Goal: Information Seeking & Learning: Check status

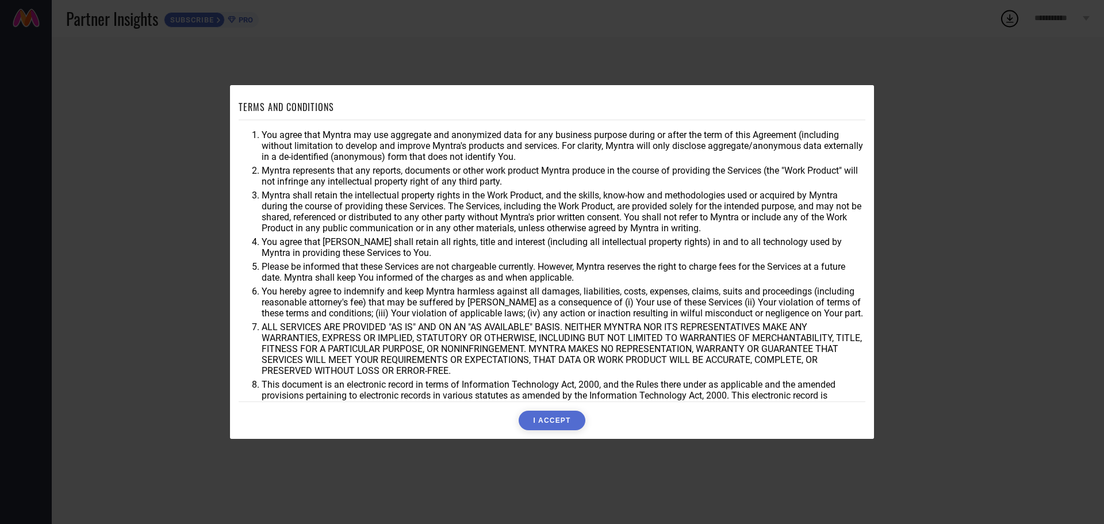
click at [547, 423] on button "I ACCEPT" at bounding box center [552, 421] width 66 height 20
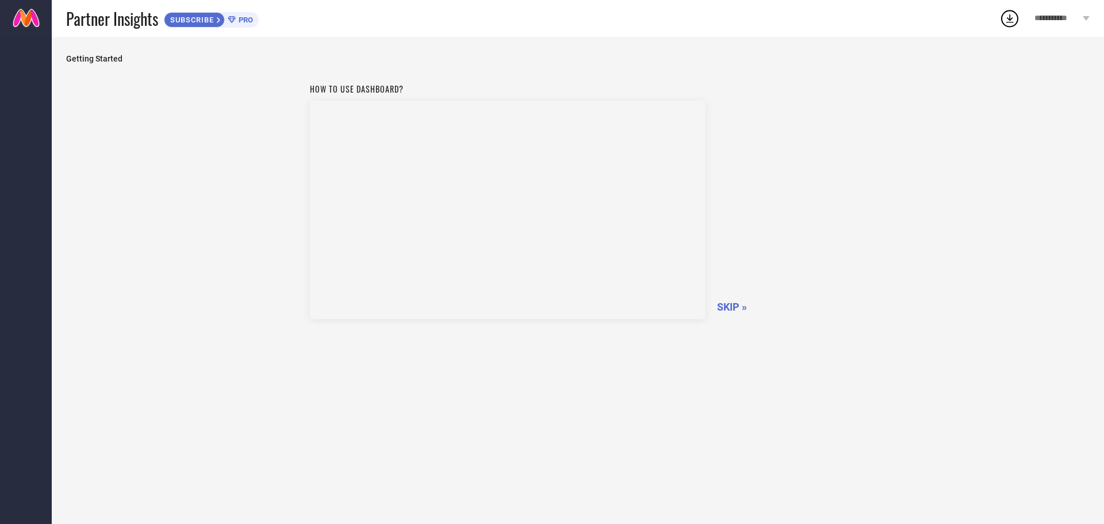
click at [102, 59] on span "Getting Started" at bounding box center [578, 58] width 1024 height 9
click at [183, 16] on span "SUBSCRIBE" at bounding box center [190, 20] width 52 height 9
click at [729, 307] on span "SKIP »" at bounding box center [732, 307] width 30 height 12
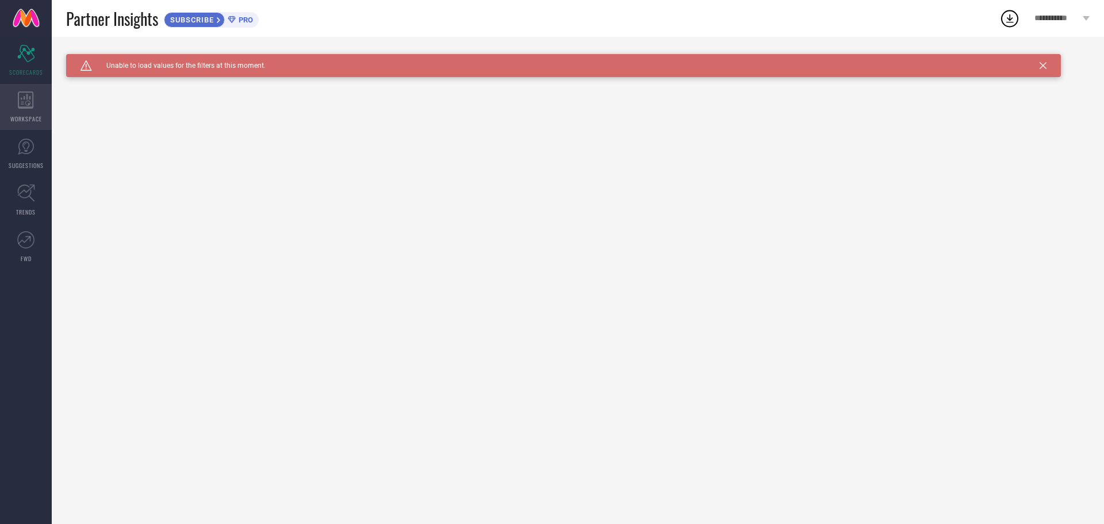
click at [37, 110] on div "WORKSPACE" at bounding box center [26, 107] width 52 height 46
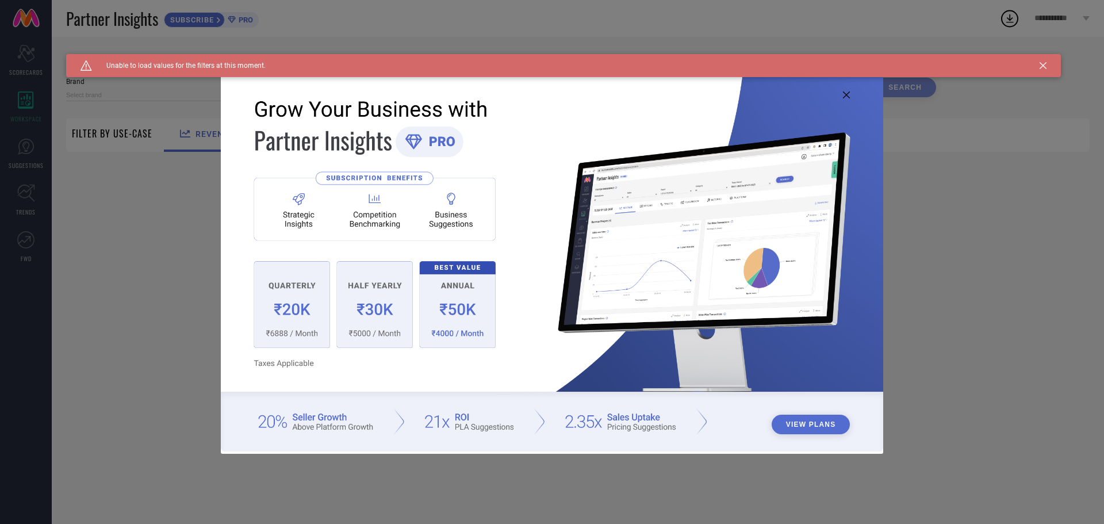
type input "1 STOP FASHION"
type input "All"
click at [846, 91] on icon at bounding box center [846, 94] width 7 height 7
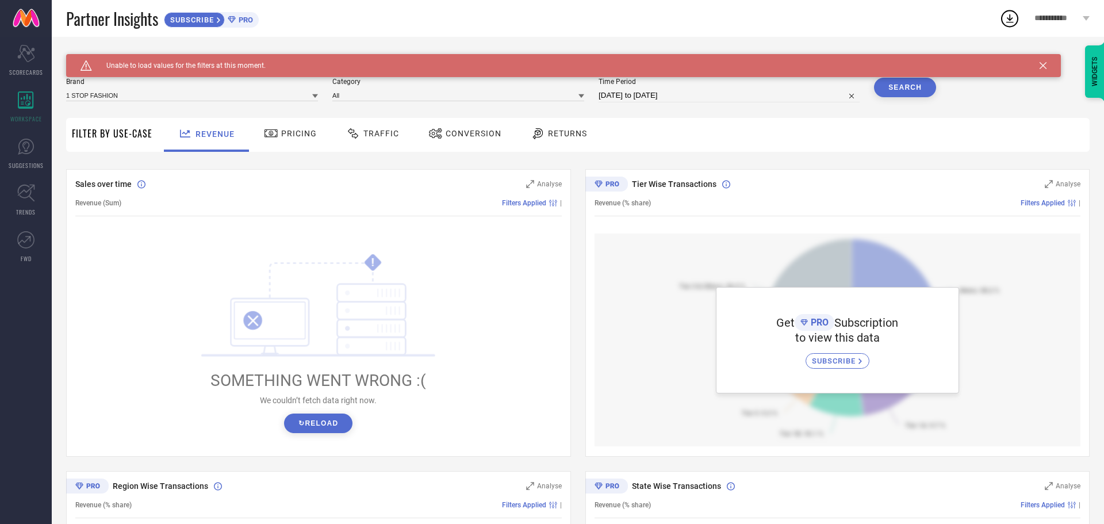
click at [338, 427] on button "↻ Reload" at bounding box center [318, 423] width 68 height 20
click at [338, 428] on button "↻ Reload" at bounding box center [318, 423] width 68 height 20
click at [289, 144] on div "Pricing" at bounding box center [291, 135] width 82 height 34
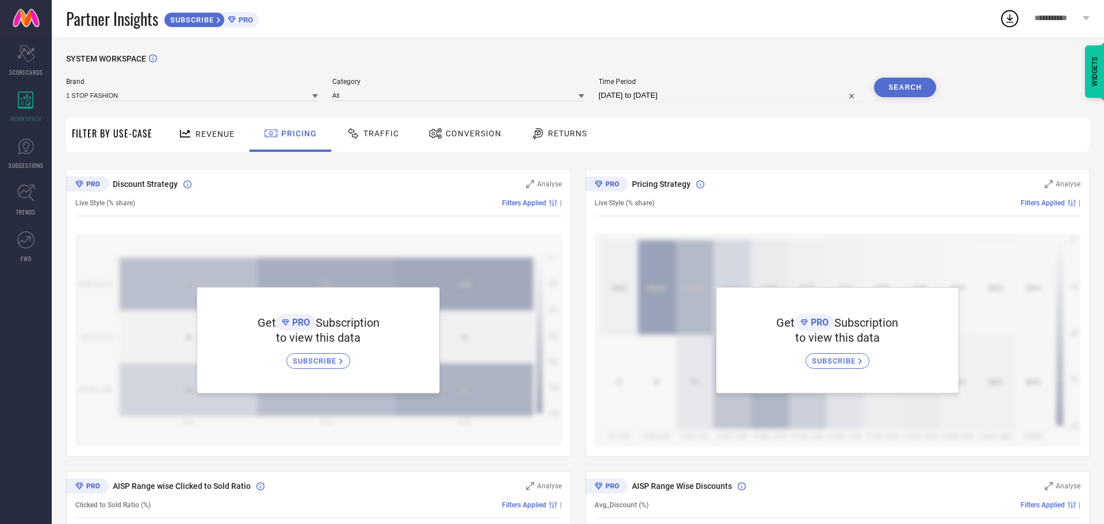
click at [385, 135] on span "Traffic" at bounding box center [381, 133] width 36 height 9
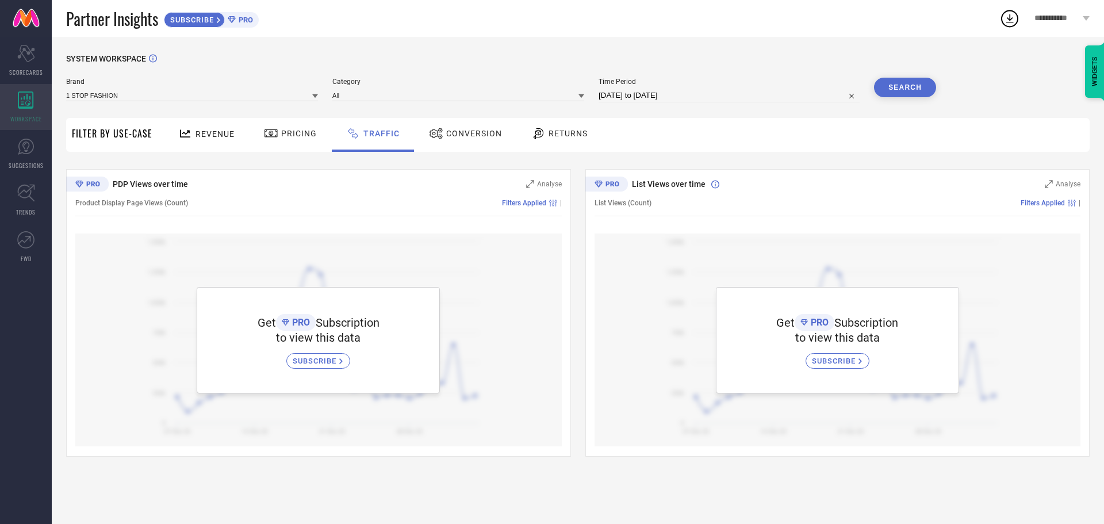
click at [35, 109] on div "WORKSPACE" at bounding box center [26, 107] width 52 height 46
click at [22, 103] on icon at bounding box center [26, 99] width 16 height 17
click at [24, 52] on icon "Scorecard" at bounding box center [26, 53] width 18 height 17
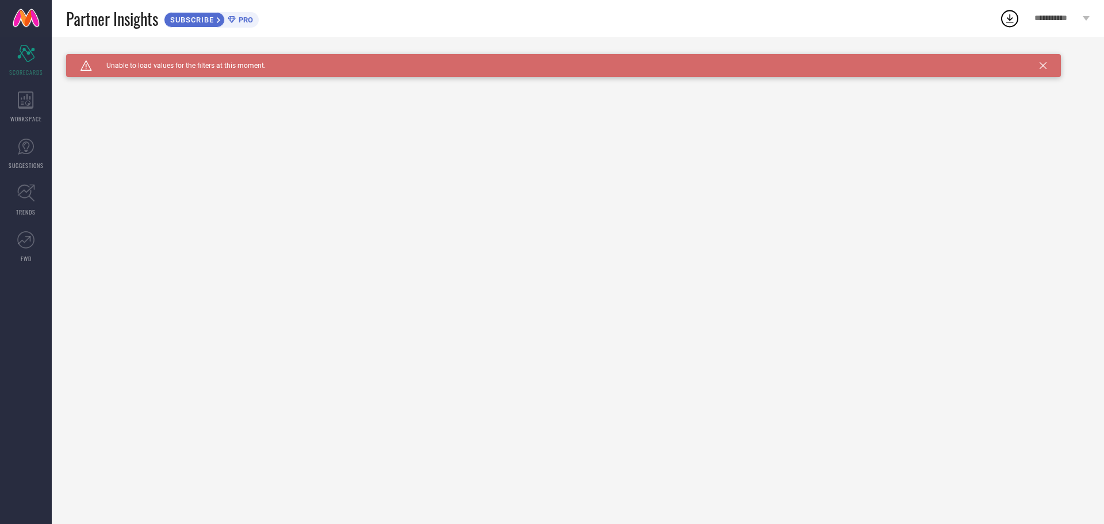
click at [1045, 64] on icon at bounding box center [1043, 65] width 7 height 7
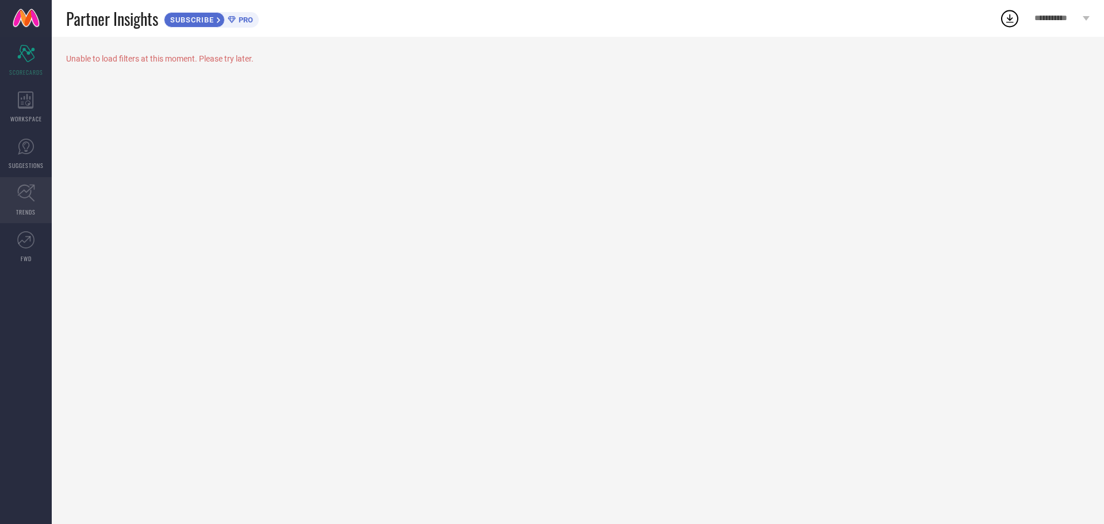
click at [28, 193] on icon at bounding box center [26, 193] width 18 height 18
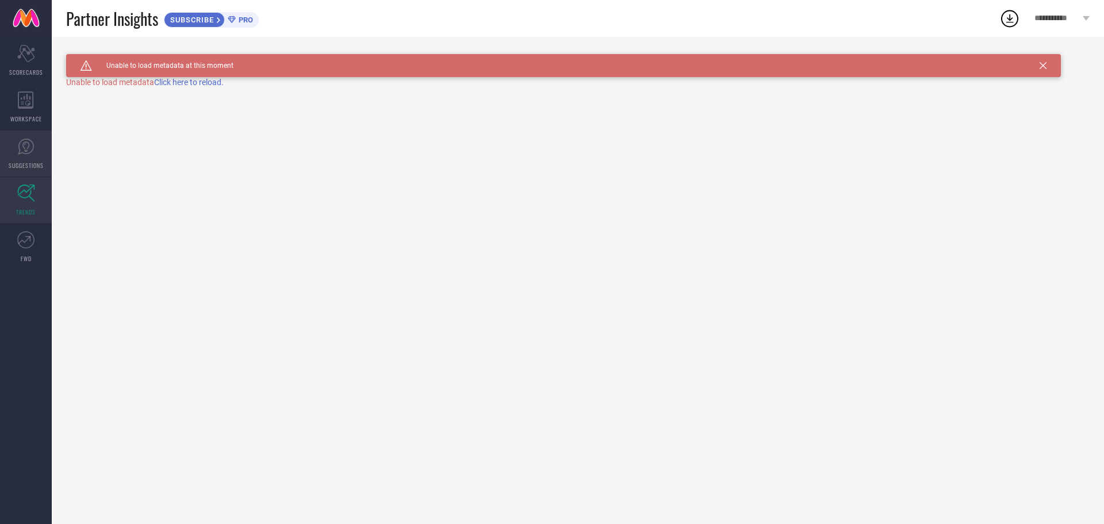
click at [18, 152] on icon at bounding box center [25, 146] width 17 height 17
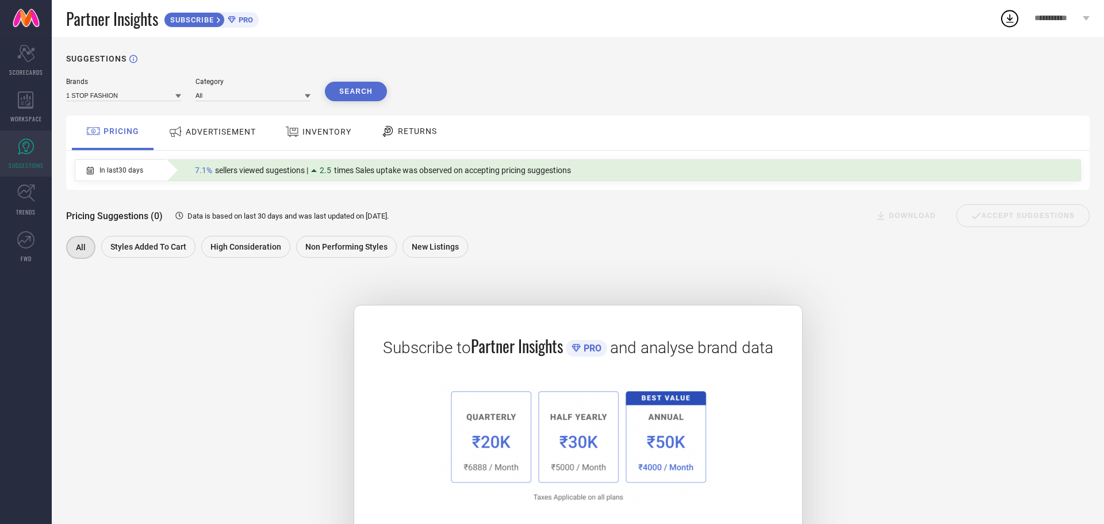
click at [216, 129] on span "ADVERTISEMENT" at bounding box center [221, 131] width 70 height 9
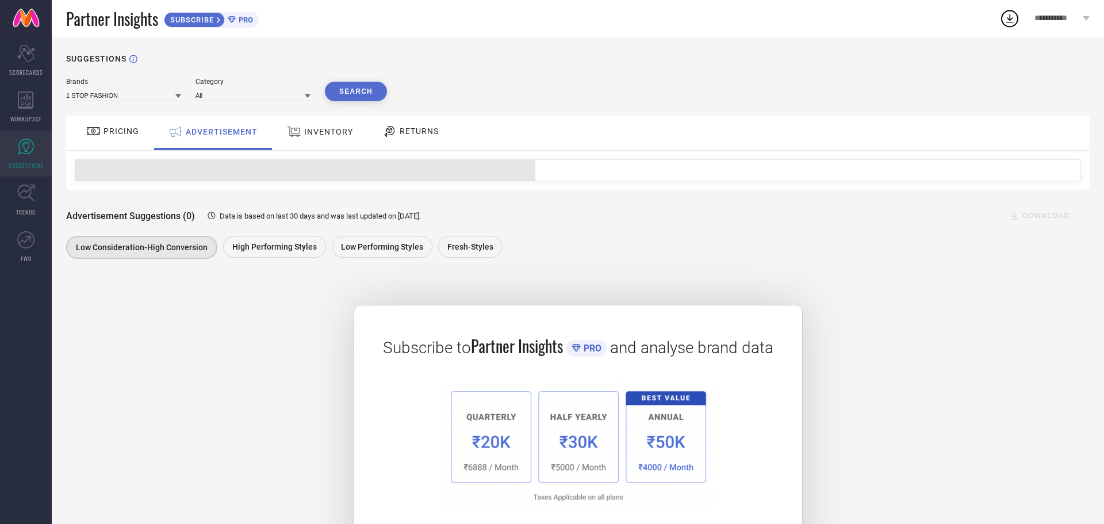
click at [325, 135] on span "INVENTORY" at bounding box center [328, 131] width 49 height 9
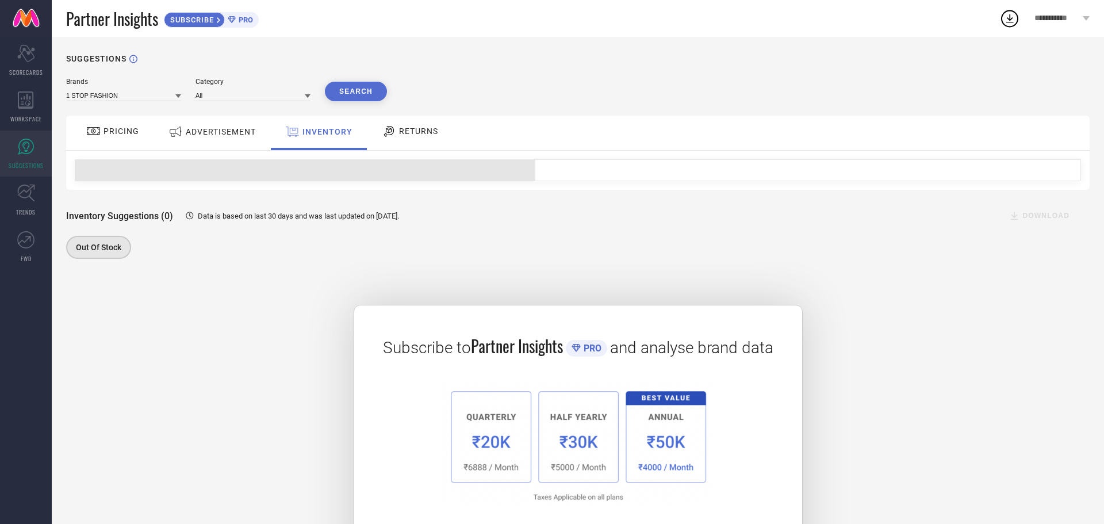
click at [259, 129] on div "ADVERTISEMENT" at bounding box center [212, 133] width 116 height 35
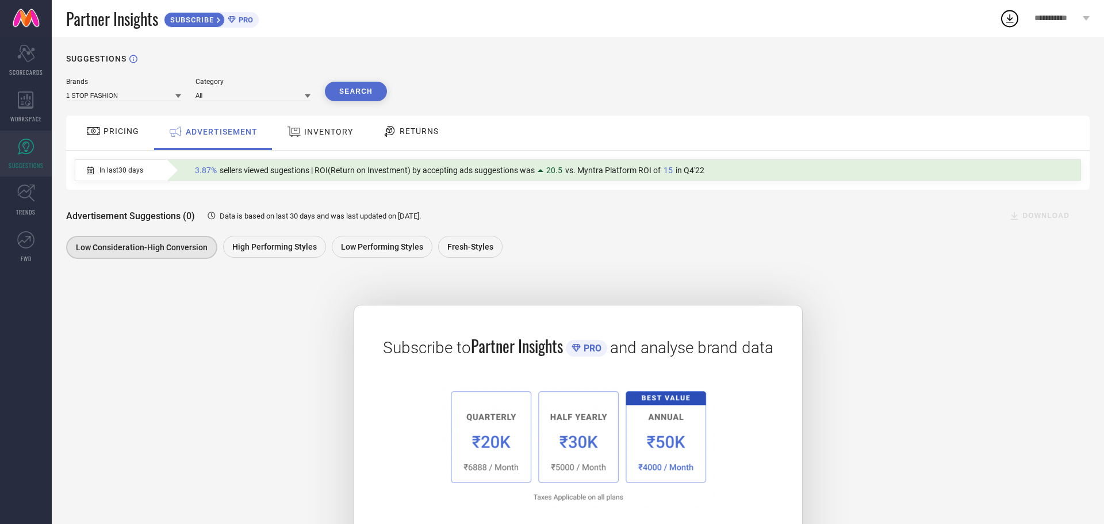
click at [405, 127] on span "RETURNS" at bounding box center [419, 131] width 39 height 9
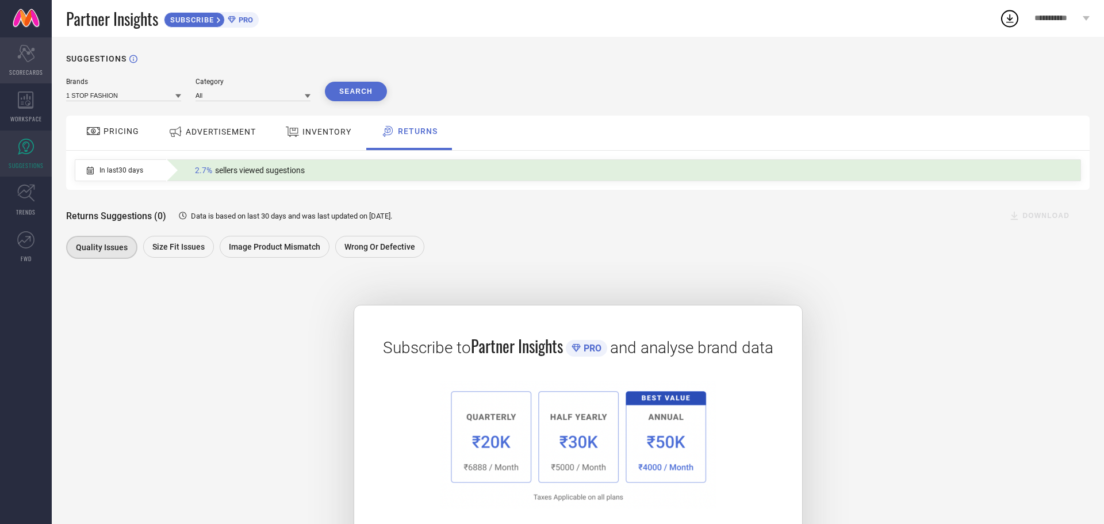
click at [24, 55] on icon "Scorecard" at bounding box center [26, 53] width 18 height 17
